Goal: Transaction & Acquisition: Purchase product/service

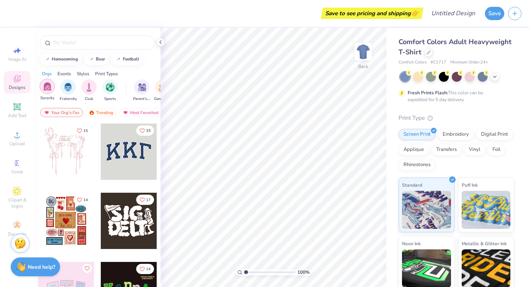
click at [50, 88] on img "filter for Sorority" at bounding box center [47, 86] width 9 height 9
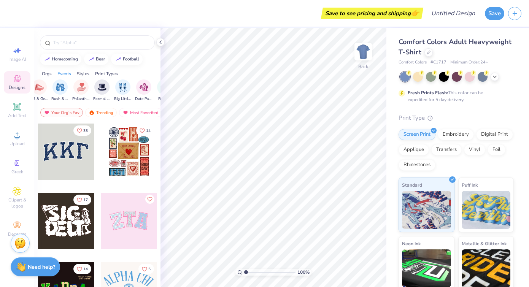
scroll to position [0, 147]
click at [120, 88] on img "filter for Big Little Reveal" at bounding box center [120, 86] width 8 height 9
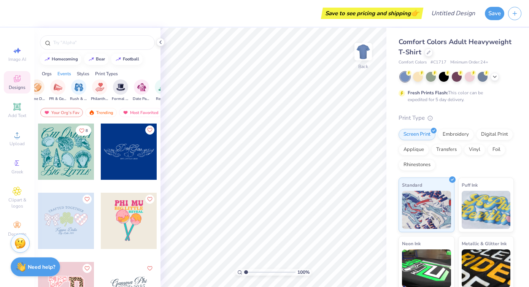
click at [80, 163] on div at bounding box center [66, 152] width 56 height 56
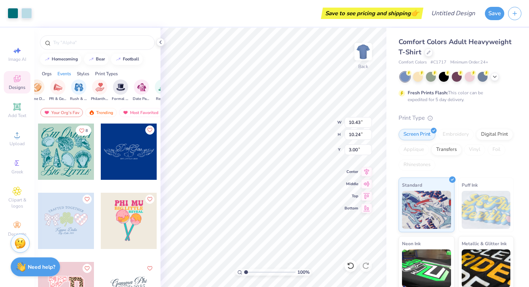
click at [77, 148] on div at bounding box center [66, 152] width 56 height 56
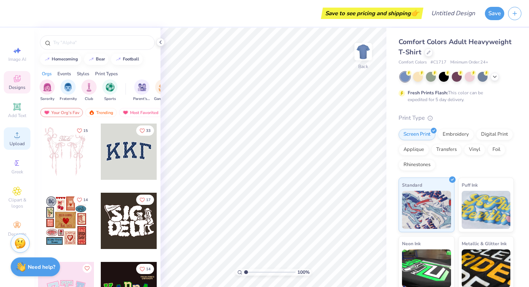
click at [14, 143] on span "Upload" at bounding box center [17, 144] width 15 height 6
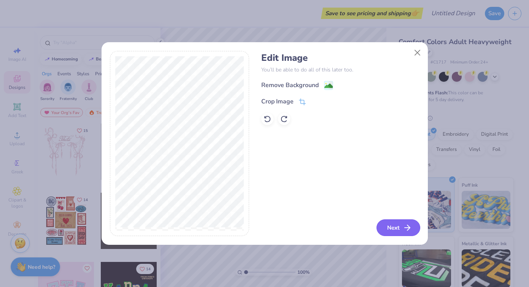
click at [402, 226] on button "Next" at bounding box center [399, 228] width 44 height 17
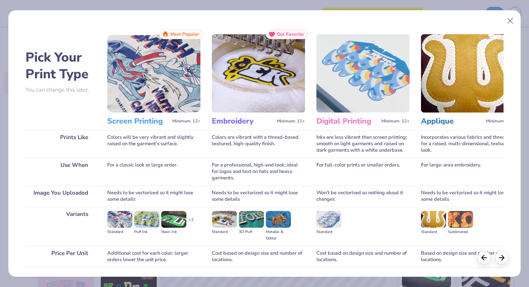
scroll to position [54, 0]
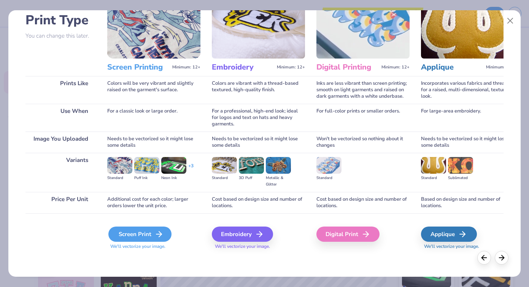
click at [147, 234] on div "Screen Print" at bounding box center [139, 234] width 63 height 15
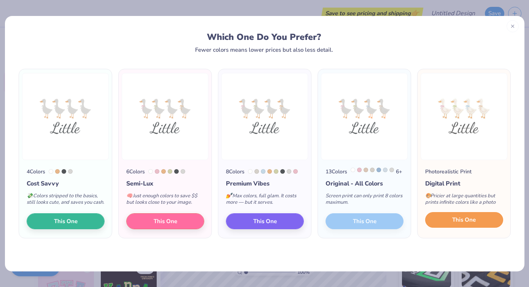
click at [457, 225] on span "This One" at bounding box center [465, 220] width 24 height 9
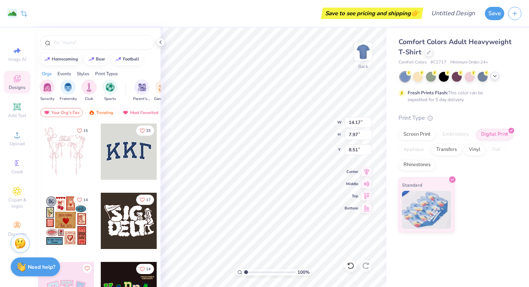
click at [493, 80] on div at bounding box center [495, 76] width 8 height 8
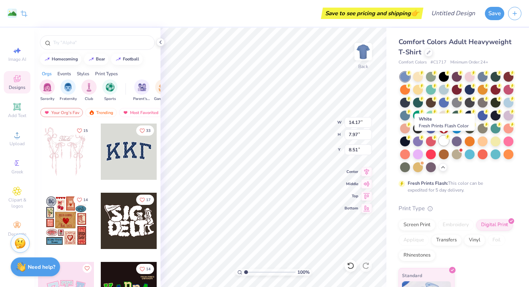
click at [446, 144] on div at bounding box center [444, 141] width 10 height 10
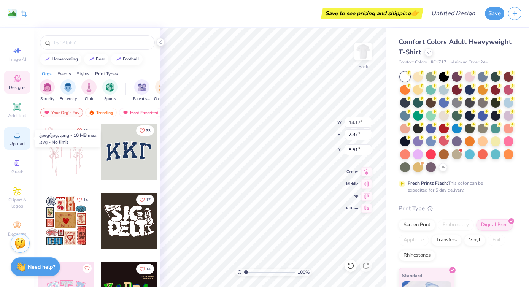
click at [15, 135] on icon at bounding box center [17, 135] width 9 height 9
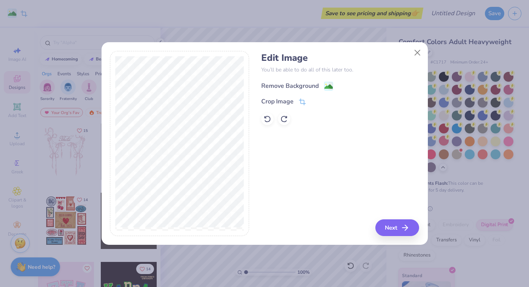
click at [301, 86] on div "Remove Background" at bounding box center [290, 85] width 57 height 9
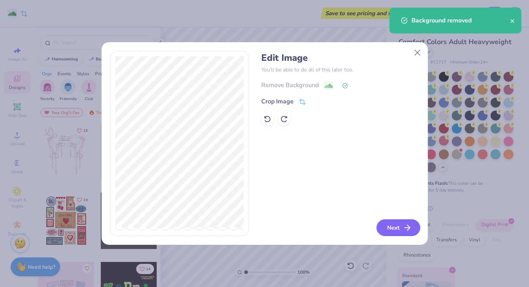
click at [409, 225] on icon "button" at bounding box center [407, 227] width 9 height 9
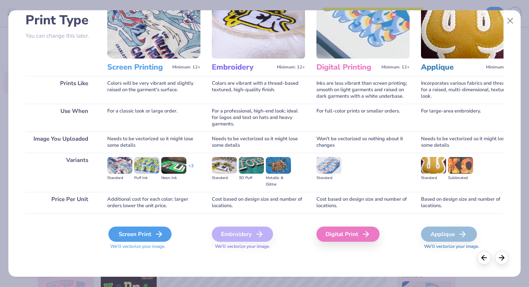
click at [134, 238] on div "Screen Print" at bounding box center [139, 234] width 63 height 15
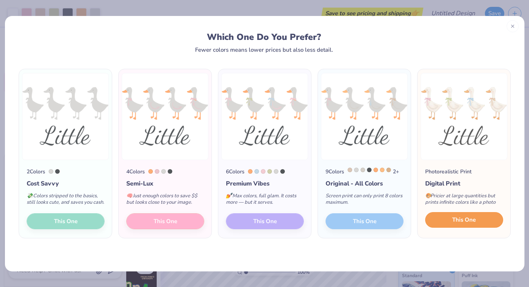
click at [468, 222] on button "This One" at bounding box center [465, 220] width 78 height 16
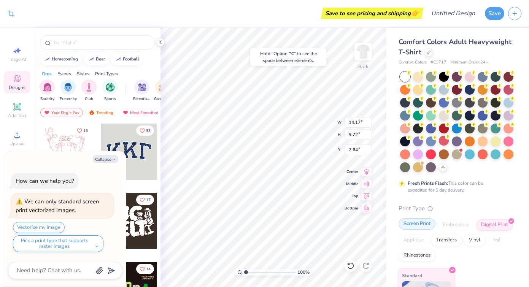
type textarea "x"
type input "1.62"
type textarea "x"
type input "7.97"
type input "8.51"
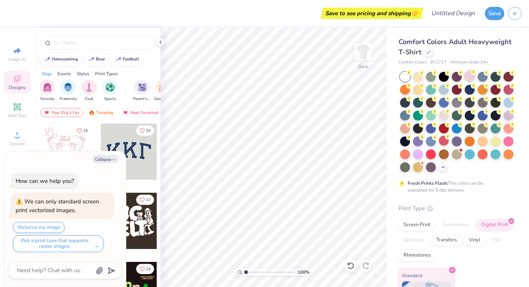
click at [472, 78] on div at bounding box center [470, 76] width 10 height 10
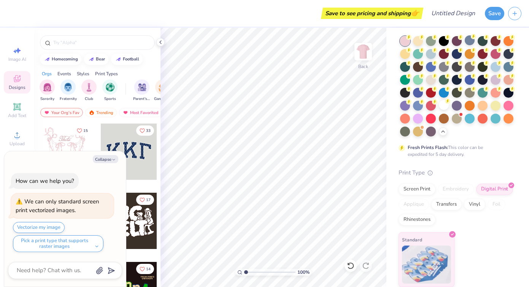
scroll to position [0, 0]
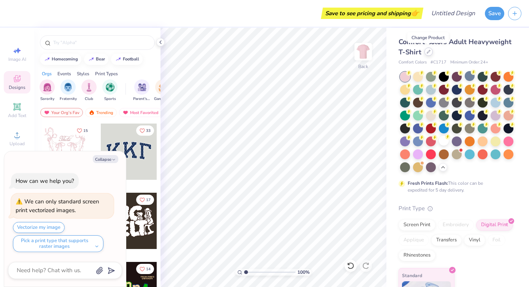
click at [428, 52] on icon at bounding box center [429, 52] width 4 height 4
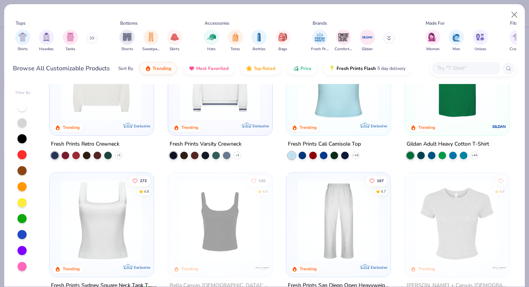
scroll to position [239, 0]
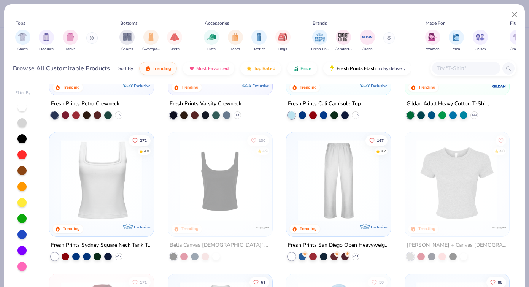
click at [88, 196] on img at bounding box center [101, 180] width 89 height 81
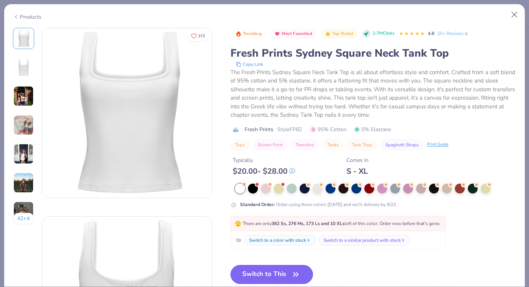
click at [277, 269] on button "Switch to This" at bounding box center [272, 274] width 83 height 19
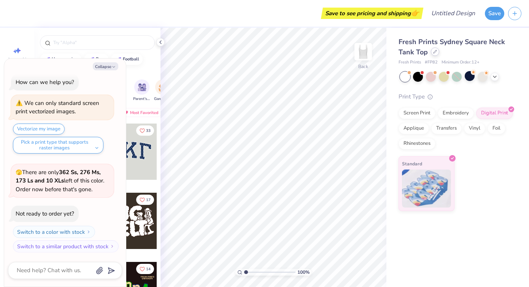
click at [435, 50] on icon at bounding box center [436, 52] width 4 height 4
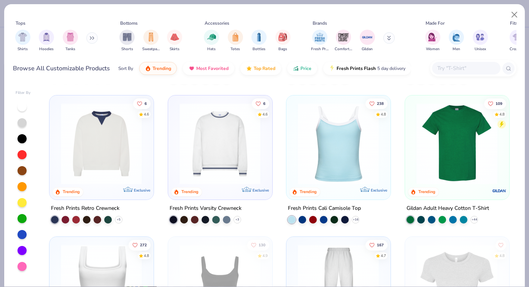
scroll to position [138, 0]
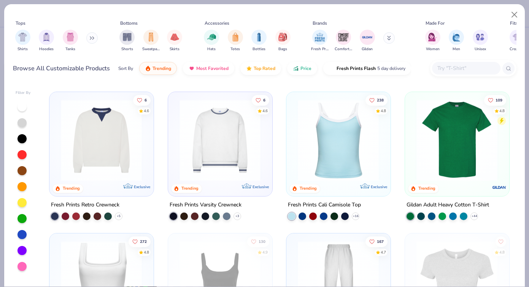
click at [357, 140] on img at bounding box center [338, 139] width 89 height 81
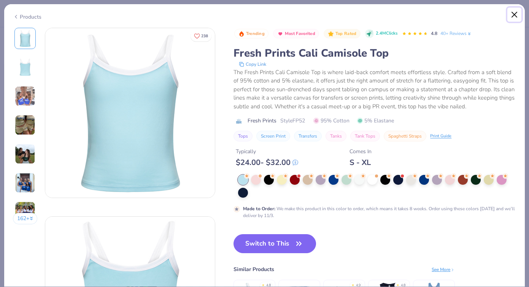
click at [516, 15] on button "Close" at bounding box center [515, 15] width 14 height 14
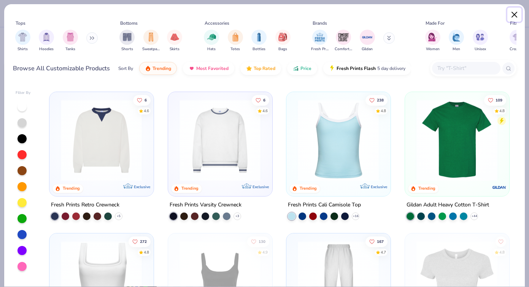
click at [516, 15] on button "Close" at bounding box center [515, 15] width 14 height 14
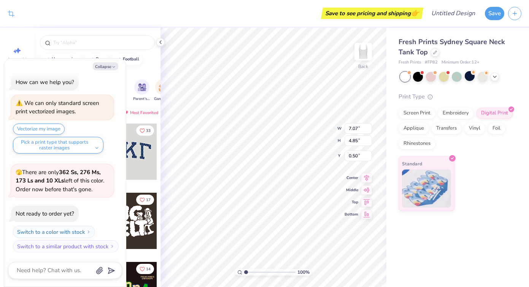
type textarea "x"
type input "1.65"
click at [109, 64] on button "Collapse" at bounding box center [106, 66] width 26 height 8
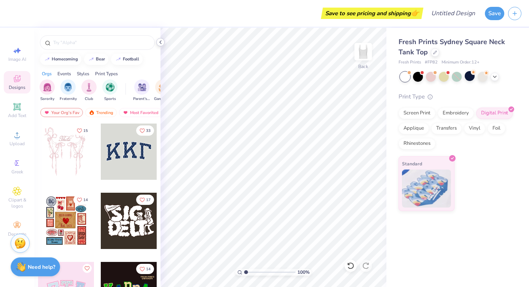
click at [159, 41] on icon at bounding box center [161, 42] width 6 height 6
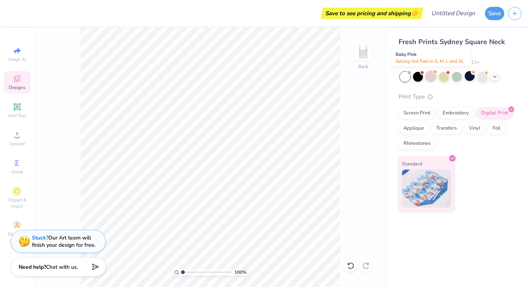
click at [433, 78] on div at bounding box center [431, 76] width 10 height 10
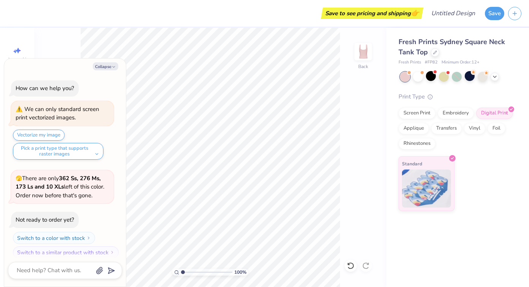
scroll to position [105, 0]
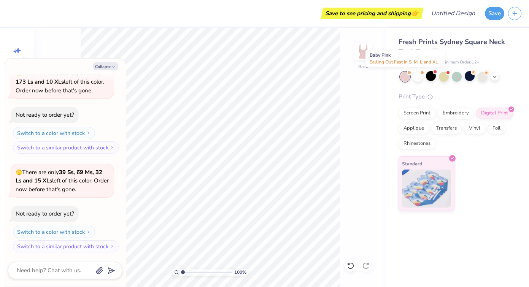
click at [406, 76] on div at bounding box center [405, 77] width 10 height 10
click at [494, 76] on polyline at bounding box center [495, 76] width 3 height 2
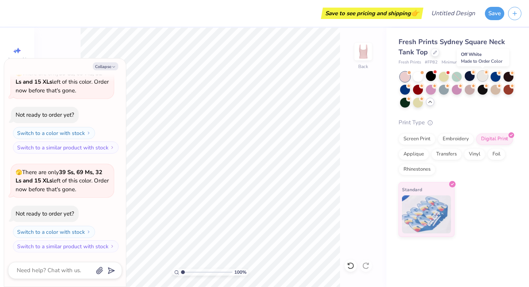
click at [485, 75] on div at bounding box center [483, 76] width 10 height 10
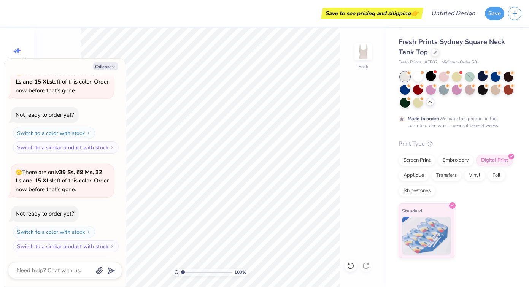
scroll to position [267, 0]
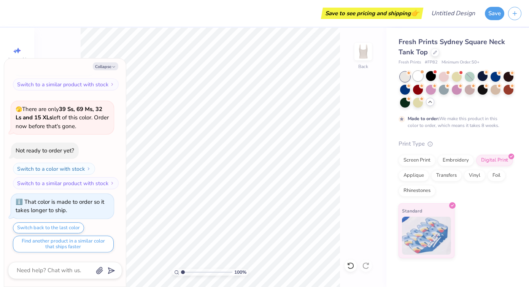
click at [417, 80] on div at bounding box center [418, 76] width 10 height 10
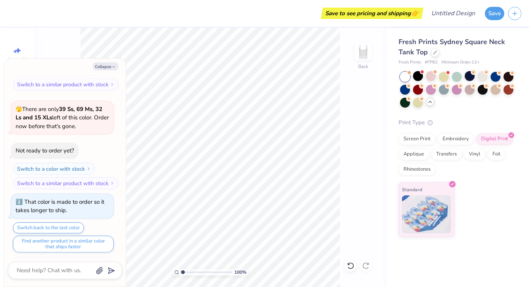
scroll to position [404, 0]
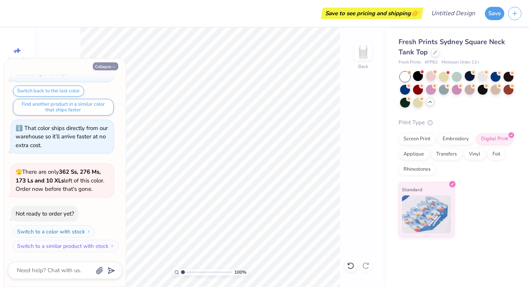
click at [116, 70] on button "Collapse" at bounding box center [106, 66] width 26 height 8
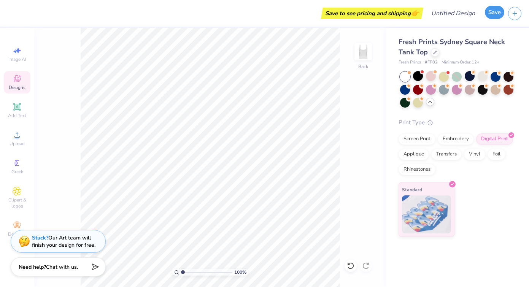
click at [496, 16] on button "Save" at bounding box center [494, 12] width 19 height 13
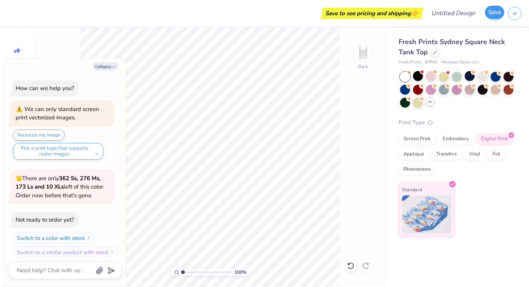
scroll to position [425, 0]
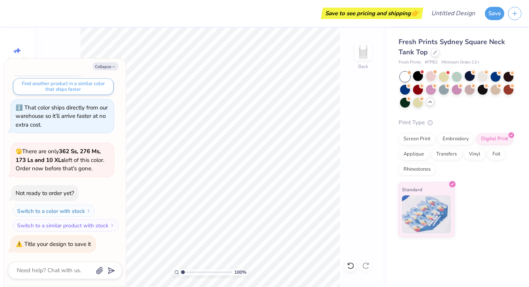
type textarea "x"
type textarea "b"
type textarea "x"
type textarea "bi"
type textarea "x"
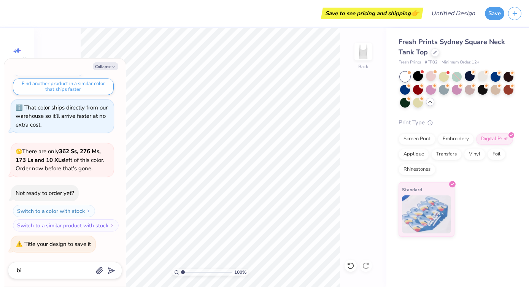
type textarea "big"
type textarea "x"
type textarea "big/"
type textarea "x"
type textarea "big/l"
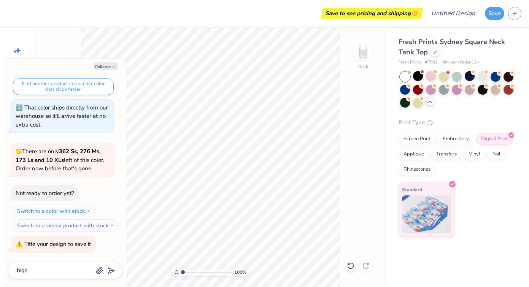
type textarea "x"
type textarea "big/li"
type textarea "x"
type textarea "big/lil"
type input "big/lil"
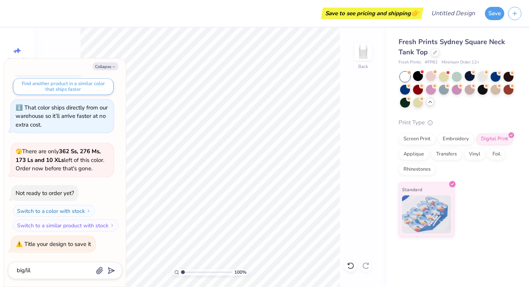
type textarea "x"
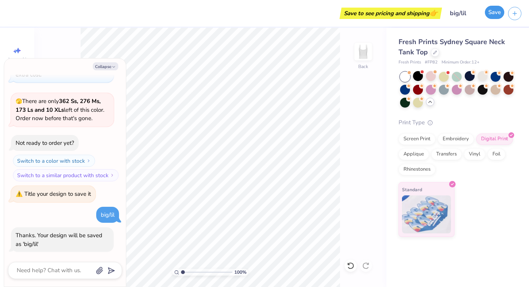
click at [493, 19] on button "Save" at bounding box center [494, 12] width 19 height 13
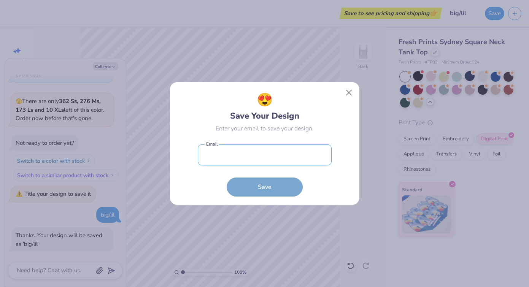
click at [231, 158] on input "email" at bounding box center [265, 155] width 134 height 21
type input "[EMAIL_ADDRESS][DOMAIN_NAME]"
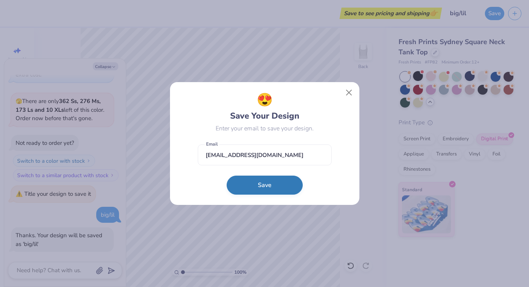
click at [257, 185] on button "Save" at bounding box center [265, 185] width 76 height 19
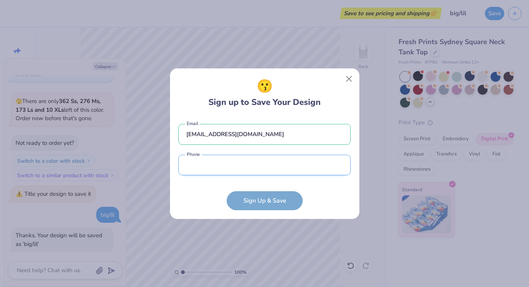
click at [287, 161] on input "tel" at bounding box center [265, 165] width 172 height 21
type input "[PHONE_NUMBER]"
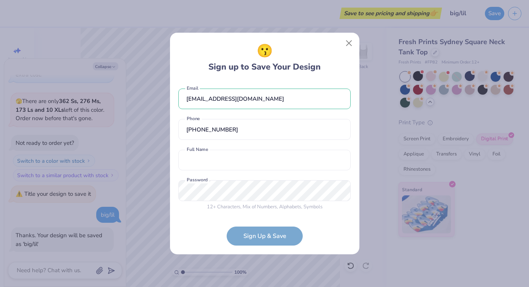
click at [245, 173] on div "[EMAIL_ADDRESS][DOMAIN_NAME] Email [PHONE_NUMBER] Phone Full Name is a required…" at bounding box center [265, 148] width 172 height 134
click at [245, 169] on input "text" at bounding box center [265, 160] width 172 height 21
type input "[PERSON_NAME]"
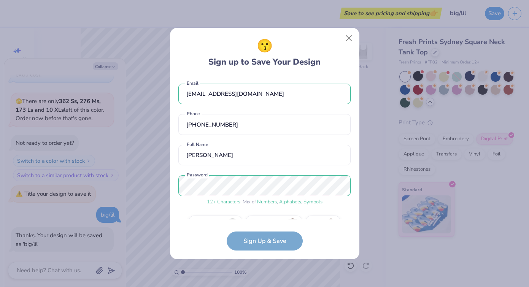
scroll to position [19, 0]
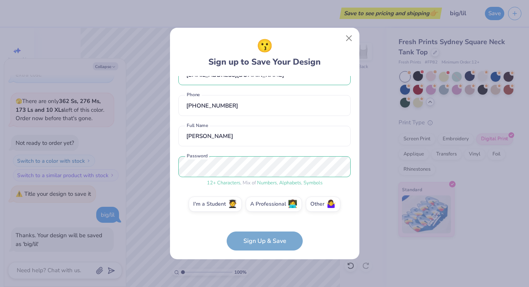
click at [275, 242] on form "[EMAIL_ADDRESS][DOMAIN_NAME] Email [PHONE_NUMBER] Phone [PERSON_NAME] Full Name…" at bounding box center [265, 163] width 172 height 175
click at [260, 242] on form "[EMAIL_ADDRESS][DOMAIN_NAME] Email [PHONE_NUMBER] Phone [PERSON_NAME] Full Name…" at bounding box center [265, 163] width 172 height 175
click at [224, 208] on label "I'm a Student 🧑‍🎓" at bounding box center [215, 203] width 53 height 15
click at [262, 223] on input "I'm a Student 🧑‍🎓" at bounding box center [264, 225] width 5 height 5
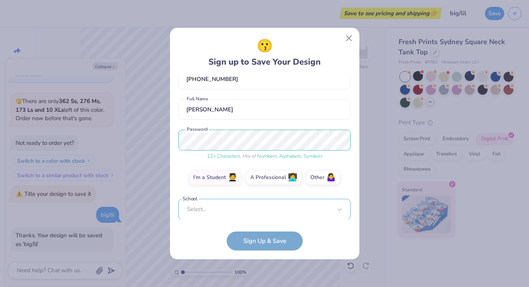
click at [254, 216] on div "[EMAIL_ADDRESS][DOMAIN_NAME] Email [PHONE_NUMBER] Phone [PERSON_NAME] Full Name…" at bounding box center [265, 148] width 172 height 144
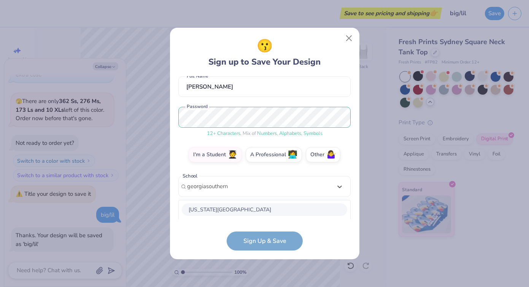
scroll to position [164, 0]
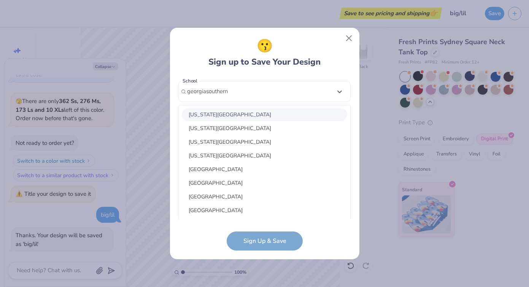
click at [254, 115] on div "[US_STATE][GEOGRAPHIC_DATA]" at bounding box center [265, 114] width 166 height 13
type input "georgiasouthern"
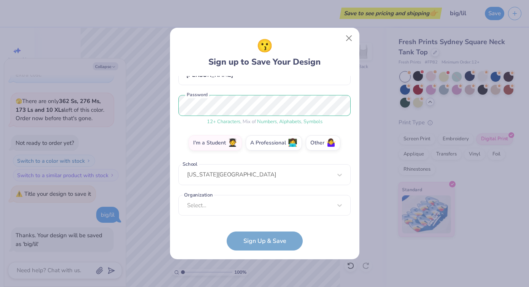
scroll to position [80, 0]
click at [265, 244] on form "[EMAIL_ADDRESS][DOMAIN_NAME] Email [PHONE_NUMBER] Phone [PERSON_NAME] Full Name…" at bounding box center [265, 163] width 172 height 175
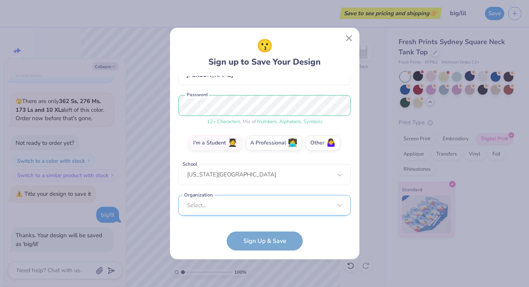
scroll to position [195, 0]
click at [265, 212] on div "Select..." at bounding box center [265, 205] width 172 height 21
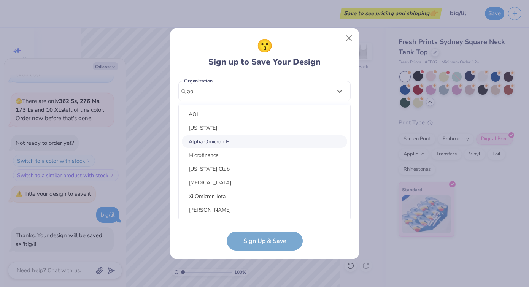
click at [238, 140] on div "Alpha Omicron Pi" at bounding box center [265, 142] width 166 height 13
type input "aoii"
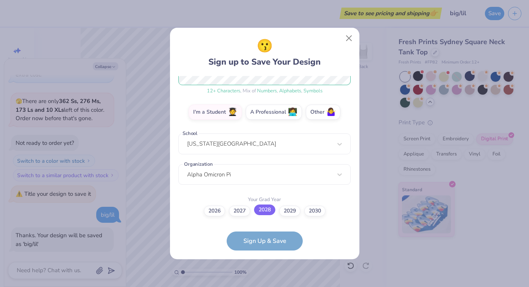
click at [260, 213] on label "2028" at bounding box center [264, 210] width 21 height 11
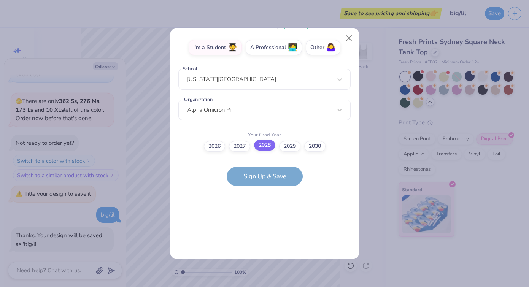
scroll to position [0, 0]
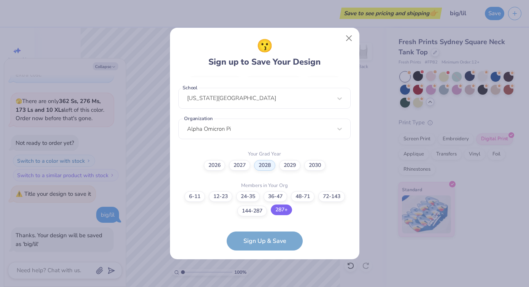
click at [277, 212] on label "287+" at bounding box center [281, 210] width 21 height 11
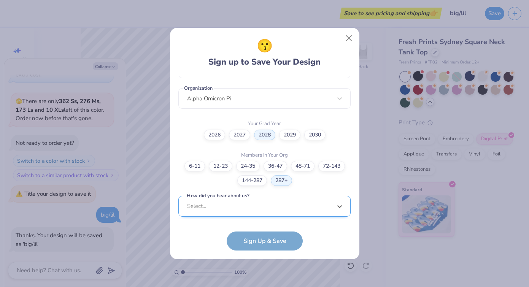
scroll to position [301, 0]
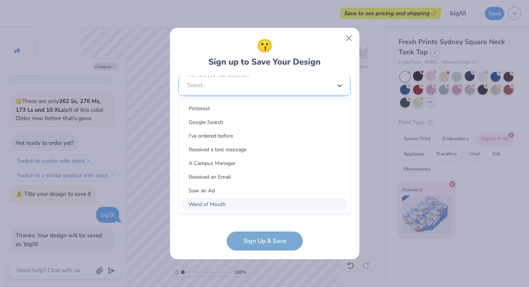
click at [268, 204] on div "option Word of Mouth focused, 8 of 15. 15 results available. Use Up and Down to…" at bounding box center [265, 144] width 172 height 139
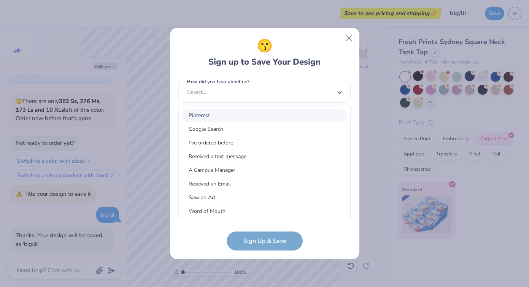
click at [265, 111] on div "Pinterest" at bounding box center [265, 115] width 166 height 13
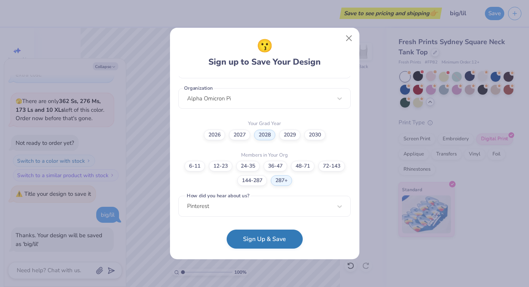
click at [255, 239] on button "Sign Up & Save" at bounding box center [265, 239] width 76 height 19
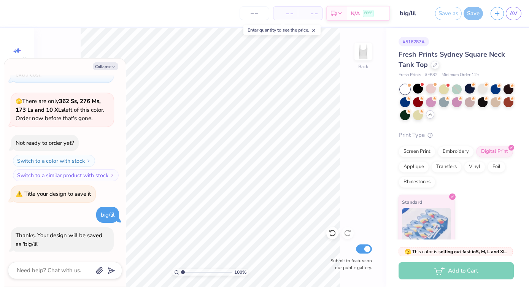
type textarea "x"
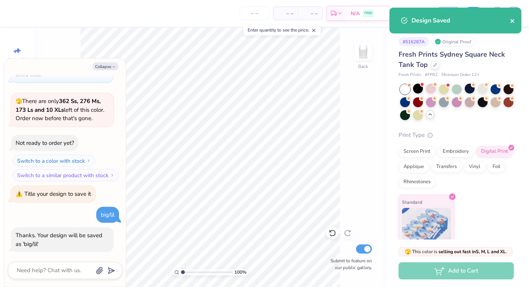
click at [515, 20] on icon "close" at bounding box center [512, 21] width 5 height 6
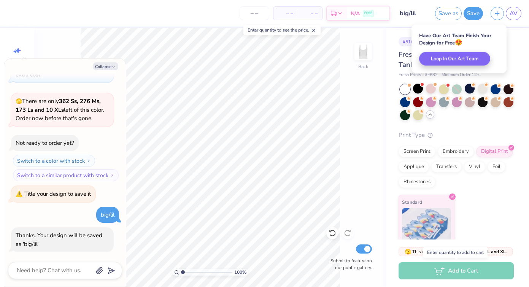
click at [454, 271] on div "Add to Cart" at bounding box center [456, 271] width 115 height 17
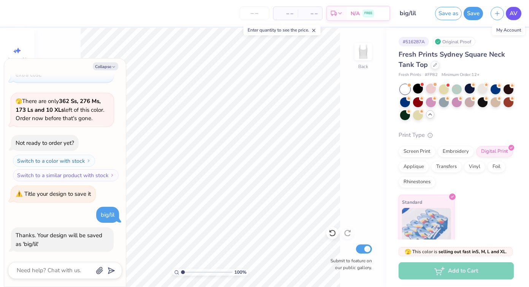
click at [515, 11] on span "AV" at bounding box center [514, 13] width 8 height 9
